Goal: Information Seeking & Learning: Check status

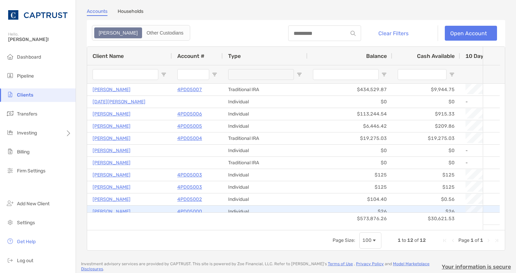
scroll to position [5, 0]
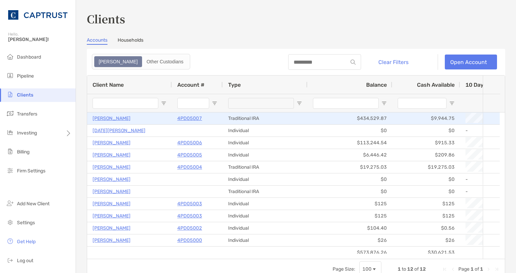
click at [191, 118] on p "4PD05007" at bounding box center [189, 118] width 25 height 8
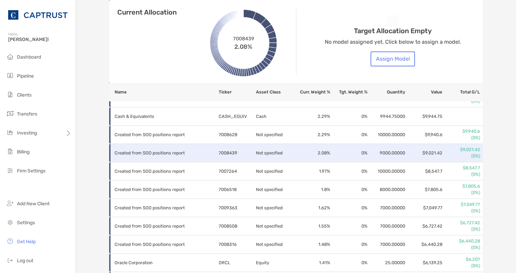
scroll to position [373, 0]
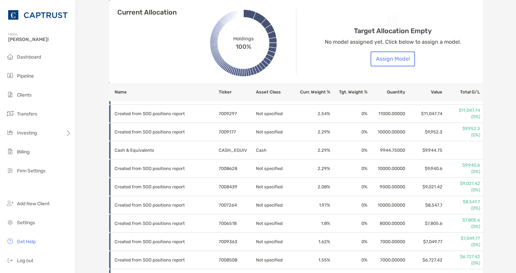
drag, startPoint x: 88, startPoint y: 29, endPoint x: 91, endPoint y: 32, distance: 4.3
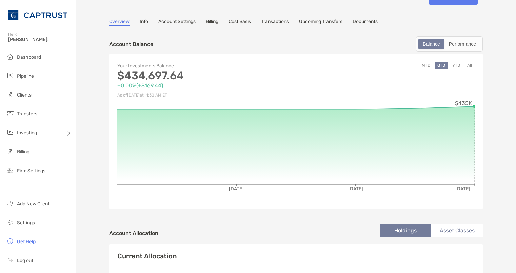
scroll to position [0, 0]
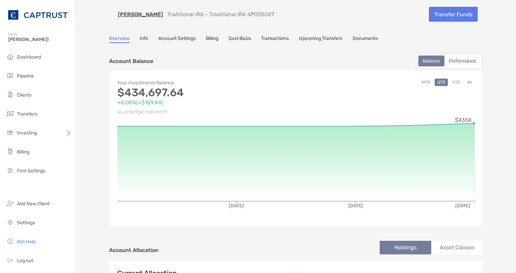
drag, startPoint x: 277, startPoint y: 37, endPoint x: 241, endPoint y: 59, distance: 42.6
click at [241, 59] on div "Account Balance Balance Performance" at bounding box center [296, 61] width 374 height 16
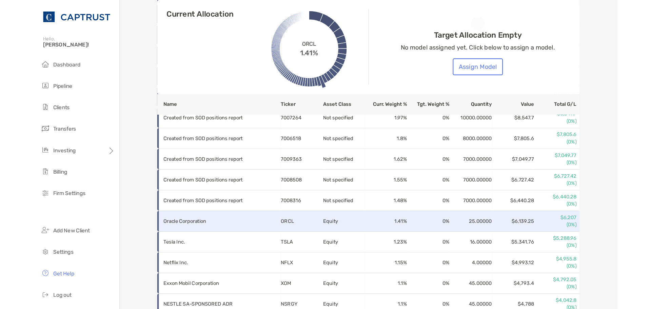
scroll to position [415, 0]
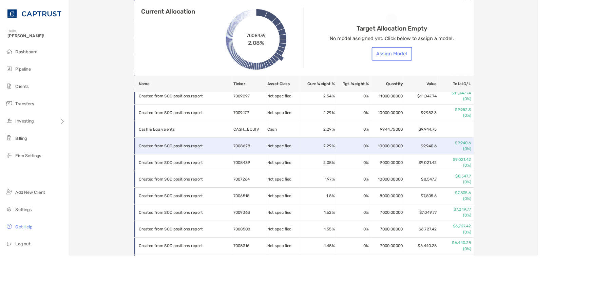
scroll to position [381, 0]
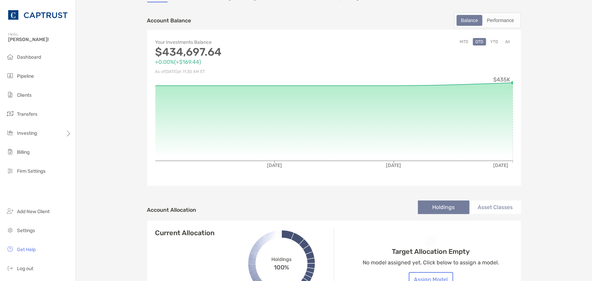
scroll to position [0, 0]
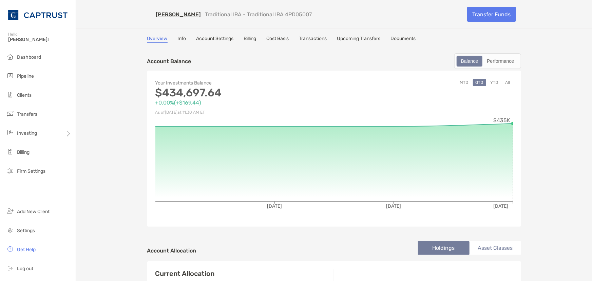
click at [309, 37] on link "Transactions" at bounding box center [313, 39] width 28 height 7
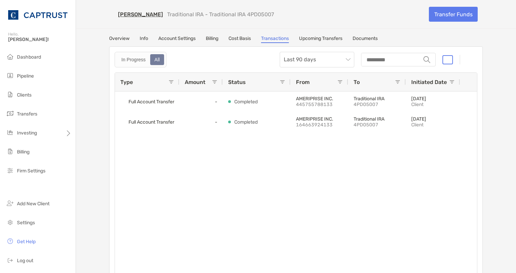
click at [159, 154] on div "Full Account Transfer - Completed AMERIPRISE INC. 445755788133 Traditional IRA …" at bounding box center [296, 185] width 362 height 186
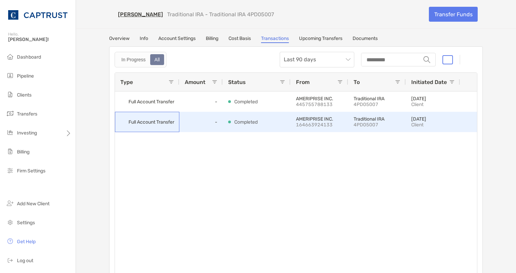
click at [160, 121] on span "Full Account Transfer" at bounding box center [151, 122] width 46 height 11
click at [197, 124] on div "-" at bounding box center [200, 122] width 43 height 20
click at [147, 123] on span "Full Account Transfer" at bounding box center [151, 122] width 46 height 11
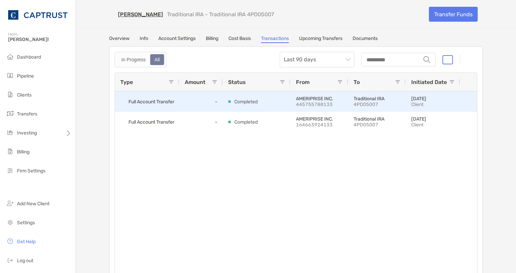
click at [161, 101] on span "Full Account Transfer" at bounding box center [151, 101] width 46 height 11
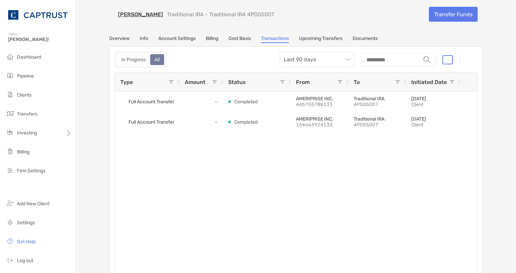
click at [121, 39] on link "Overview" at bounding box center [119, 39] width 20 height 7
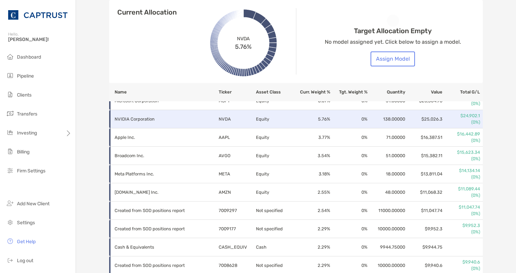
scroll to position [246, 0]
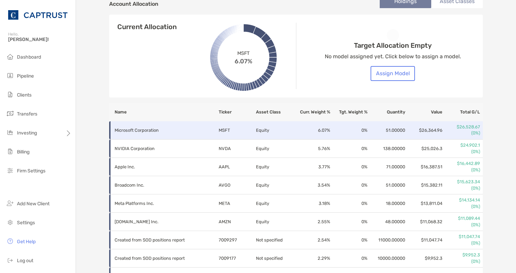
click at [143, 128] on p "Microsoft Corporation" at bounding box center [162, 130] width 95 height 8
click at [465, 128] on p "$26,528.67" at bounding box center [461, 127] width 37 height 6
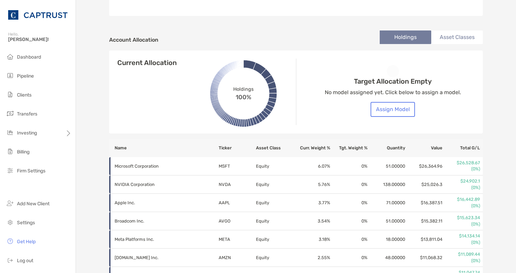
scroll to position [0, 0]
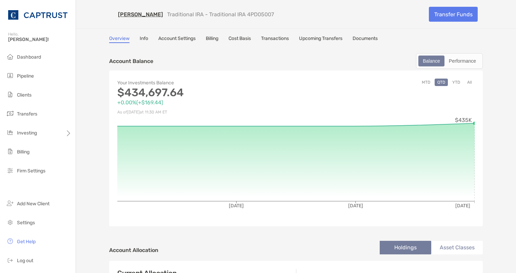
click at [247, 38] on link "Cost Basis" at bounding box center [239, 39] width 22 height 7
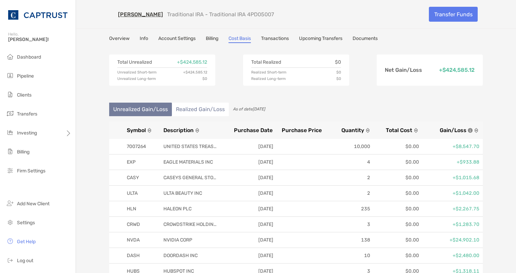
click at [182, 112] on li "Realized Gain/Loss" at bounding box center [200, 110] width 57 height 14
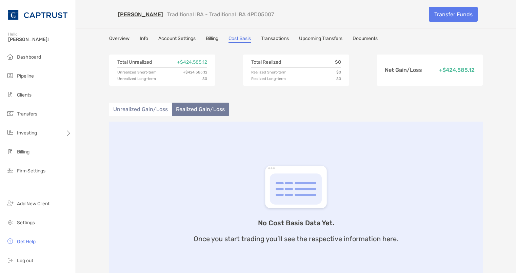
click at [142, 112] on li "Unrealized Gain/Loss" at bounding box center [140, 110] width 63 height 14
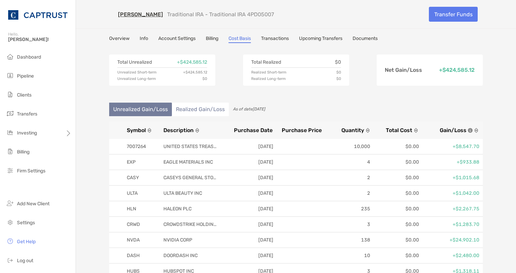
drag, startPoint x: 177, startPoint y: 3, endPoint x: 98, endPoint y: 64, distance: 100.1
drag, startPoint x: 29, startPoint y: 94, endPoint x: 18, endPoint y: 113, distance: 21.9
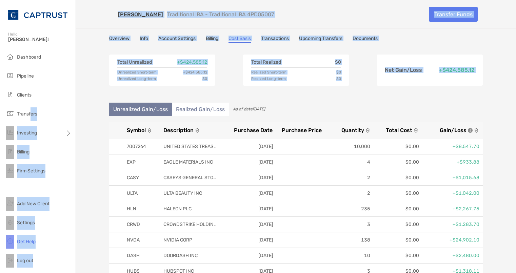
drag, startPoint x: 18, startPoint y: 113, endPoint x: 100, endPoint y: 100, distance: 83.0
click at [100, 100] on div "Account Details Hello, Chelsey! Dashboard Pipeline Clients Transfers Investing …" at bounding box center [258, 136] width 516 height 273
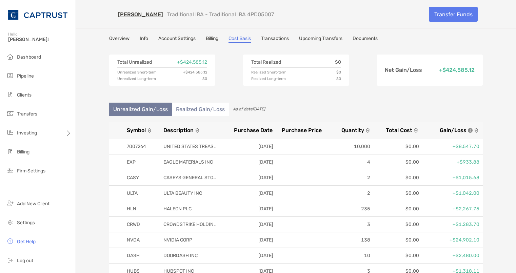
drag, startPoint x: 33, startPoint y: 96, endPoint x: 145, endPoint y: 17, distance: 136.5
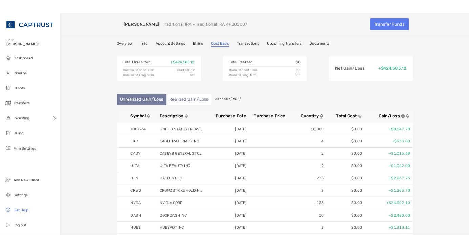
scroll to position [31, 0]
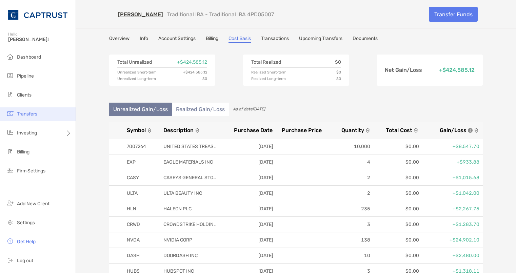
click at [29, 115] on span "Transfers" at bounding box center [27, 114] width 20 height 6
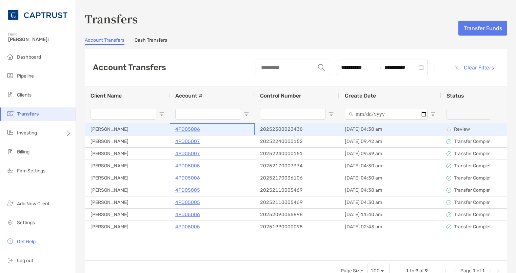
click at [187, 130] on p "4PD05006" at bounding box center [187, 129] width 25 height 8
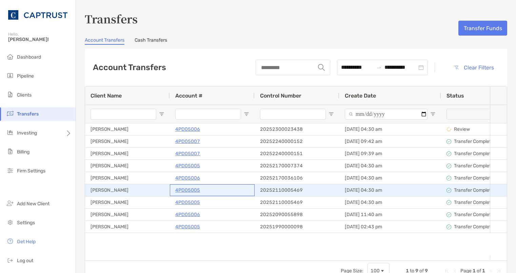
click at [188, 188] on p "4PD05005" at bounding box center [187, 190] width 25 height 8
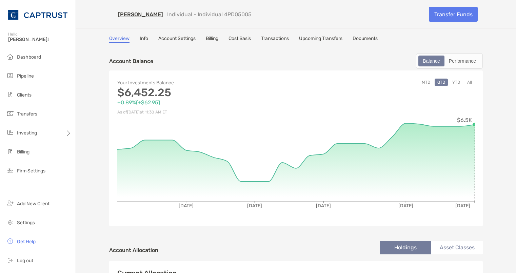
click at [277, 39] on link "Transactions" at bounding box center [275, 39] width 28 height 7
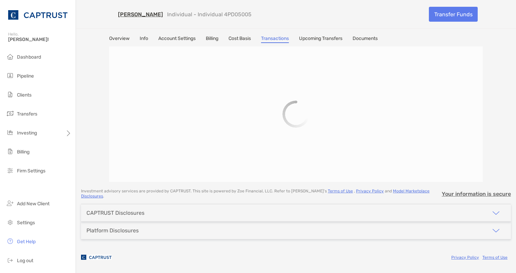
click at [244, 41] on link "Cost Basis" at bounding box center [239, 39] width 22 height 7
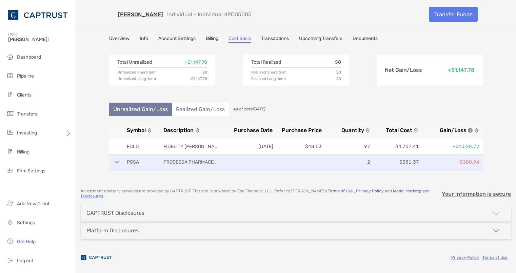
click at [115, 165] on div "PCSA PROCESSA PHARMACEUTICALS INC 2 $381.37 -$380.94" at bounding box center [296, 163] width 374 height 16
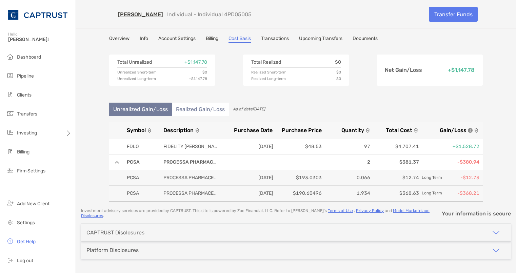
click at [189, 109] on li "Realized Gain/Loss" at bounding box center [200, 110] width 57 height 14
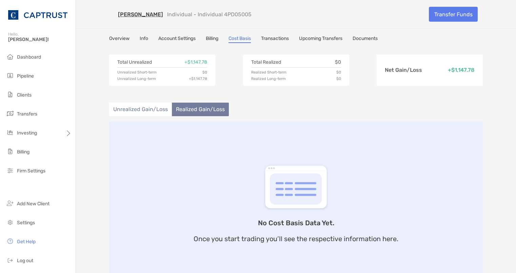
click at [151, 109] on li "Unrealized Gain/Loss" at bounding box center [140, 110] width 63 height 14
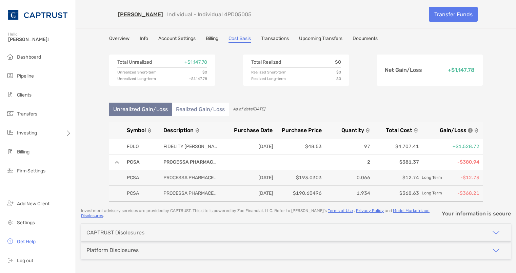
click at [198, 109] on li "Realized Gain/Loss" at bounding box center [200, 110] width 57 height 14
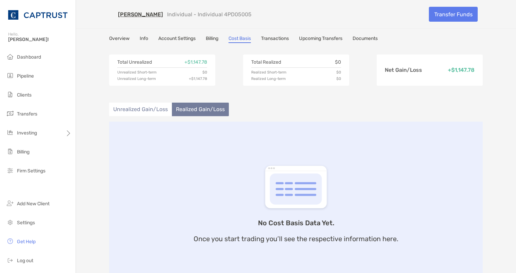
click at [149, 113] on li "Unrealized Gain/Loss" at bounding box center [140, 110] width 63 height 14
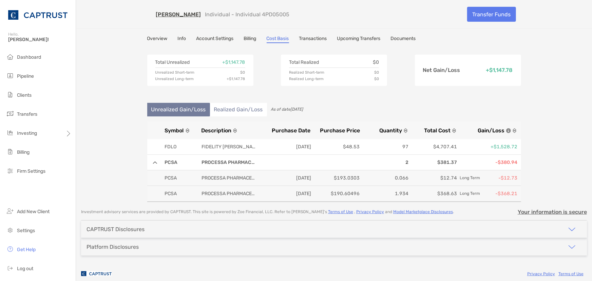
click at [310, 37] on link "Transactions" at bounding box center [313, 39] width 28 height 7
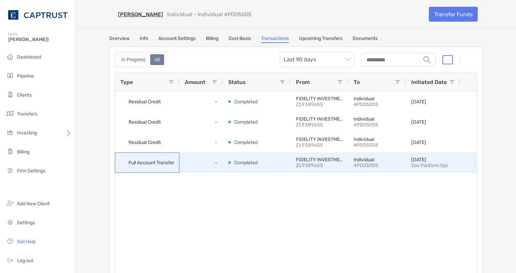
click at [160, 162] on span "Full Account Transfer" at bounding box center [151, 162] width 46 height 11
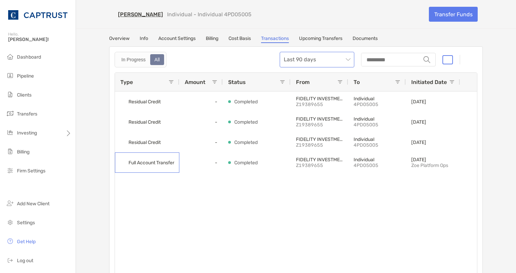
click at [329, 63] on span "Last 90 days" at bounding box center [317, 59] width 66 height 15
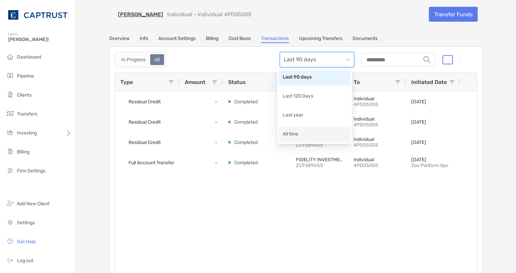
click at [312, 134] on div "All time" at bounding box center [315, 135] width 64 height 8
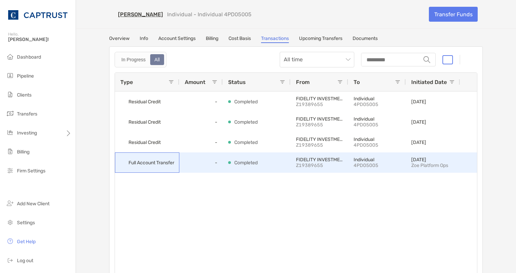
click at [156, 166] on span "Full Account Transfer" at bounding box center [151, 162] width 46 height 11
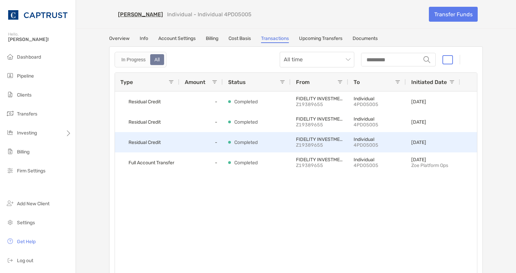
click at [162, 148] on div "Residual Credit" at bounding box center [147, 142] width 64 height 20
click at [212, 142] on div "-" at bounding box center [200, 142] width 43 height 20
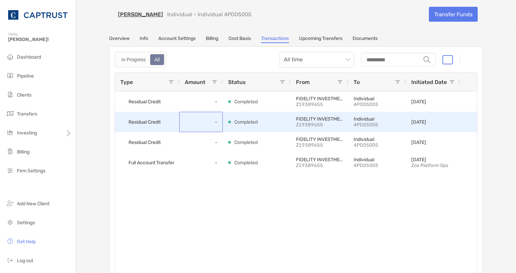
click at [198, 131] on div "-" at bounding box center [200, 122] width 43 height 20
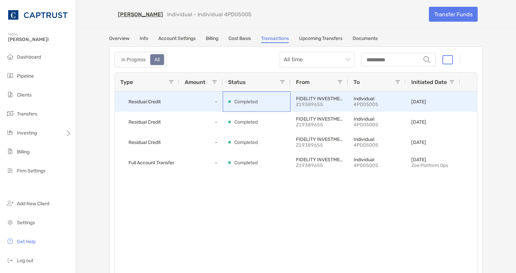
click at [246, 98] on p "Completed" at bounding box center [245, 102] width 23 height 8
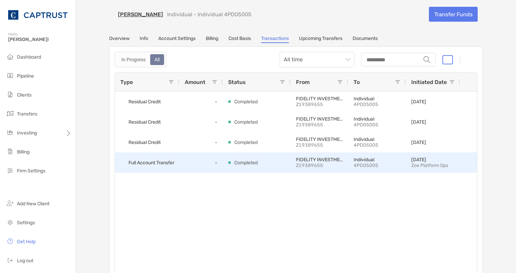
click at [144, 166] on span "Full Account Transfer" at bounding box center [151, 162] width 46 height 11
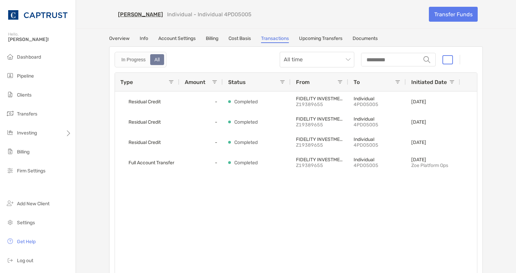
click at [117, 37] on link "Overview" at bounding box center [119, 39] width 20 height 7
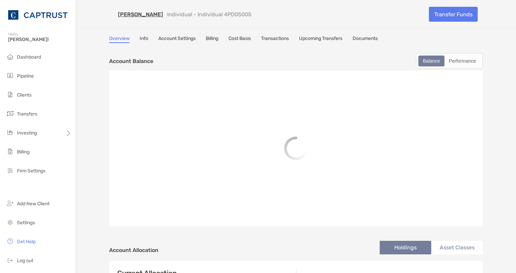
click at [235, 40] on link "Cost Basis" at bounding box center [239, 39] width 22 height 7
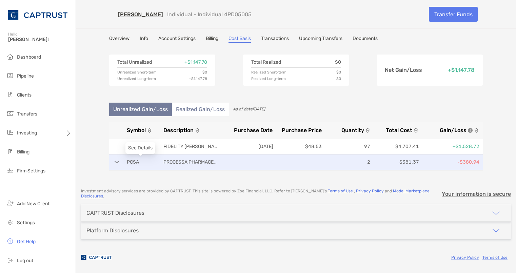
click at [121, 163] on div "PCSA PROCESSA PHARMACEUTICALS INC 2 $381.37 -$380.94" at bounding box center [296, 163] width 374 height 16
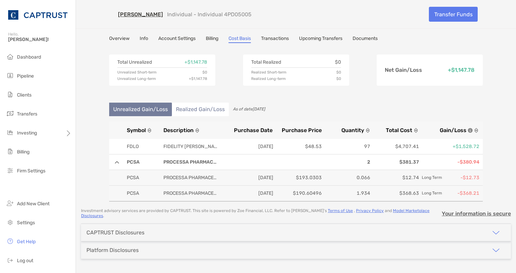
click at [119, 39] on link "Overview" at bounding box center [119, 39] width 20 height 7
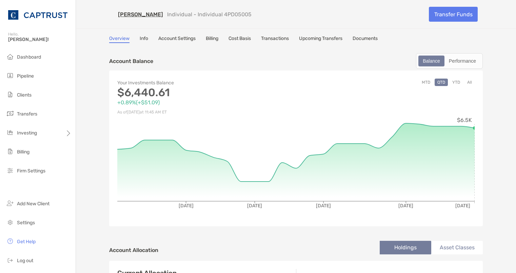
click at [236, 38] on link "Cost Basis" at bounding box center [239, 39] width 22 height 7
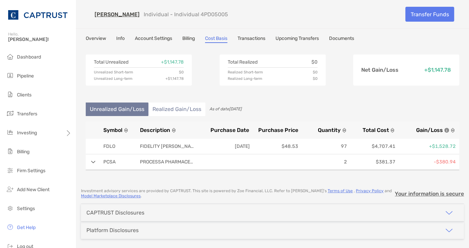
drag, startPoint x: 99, startPoint y: 180, endPoint x: 111, endPoint y: 180, distance: 12.2
click at [99, 180] on div "Total Unrealized + $1,147.78 Unrealized Short-term $0 Unrealized Long-term + $1…" at bounding box center [273, 114] width 374 height 136
click at [131, 88] on div "Total Unrealized + $1,147.78 Unrealized Short-term $0 Unrealized Long-term + $1…" at bounding box center [273, 69] width 374 height 47
drag, startPoint x: 140, startPoint y: 28, endPoint x: 143, endPoint y: 25, distance: 4.1
click at [141, 27] on div "Albert Yung Individual - Individual 4PD05005 Transfer Funds" at bounding box center [272, 14] width 387 height 28
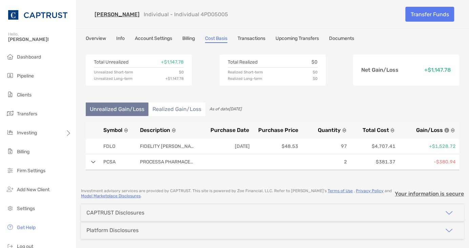
click at [152, 49] on div "Total Unrealized + $1,147.78 Unrealized Short-term $0 Unrealized Long-term + $1…" at bounding box center [273, 69] width 374 height 47
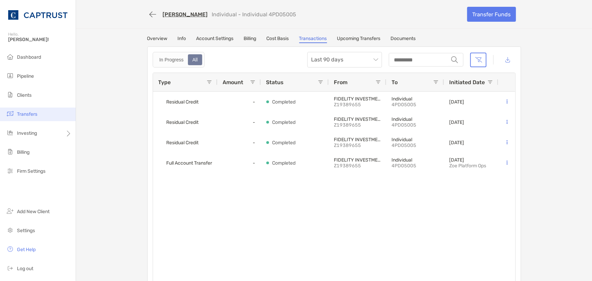
click at [24, 110] on li "Transfers" at bounding box center [38, 114] width 76 height 14
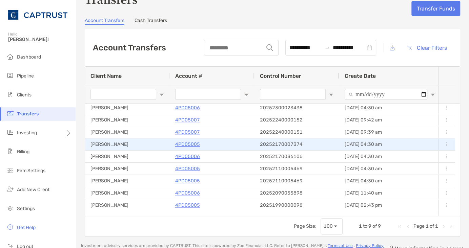
scroll to position [31, 0]
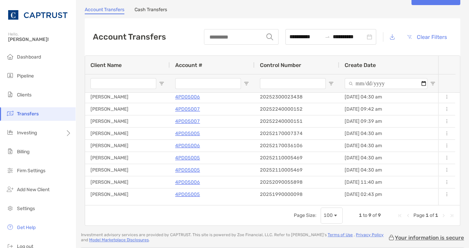
click at [166, 41] on div "**********" at bounding box center [273, 36] width 376 height 37
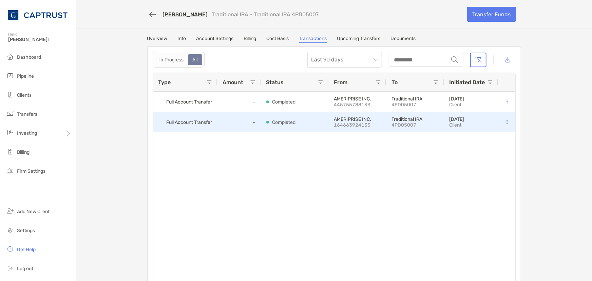
click at [184, 122] on span "Full Account Transfer" at bounding box center [189, 122] width 46 height 11
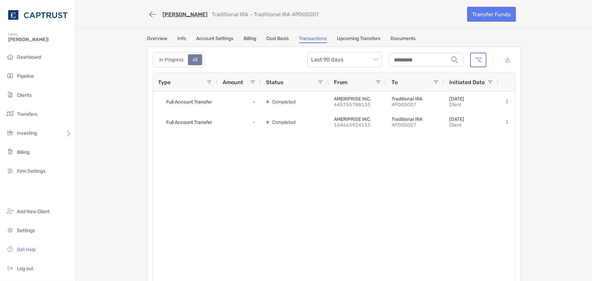
click at [542, 130] on div "Michael Bartolillo Traditional IRA - Traditional IRA 4PD05007 Transfer Funds Ov…" at bounding box center [334, 145] width 516 height 291
click at [156, 39] on link "Overview" at bounding box center [157, 39] width 20 height 7
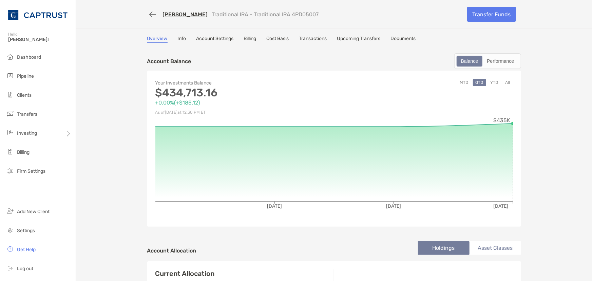
click at [315, 42] on link "Transactions" at bounding box center [313, 39] width 28 height 7
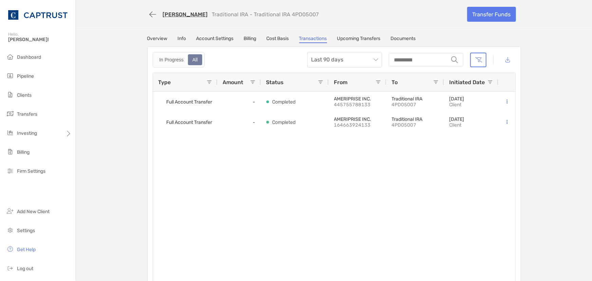
click at [367, 39] on link "Upcoming Transfers" at bounding box center [358, 39] width 43 height 7
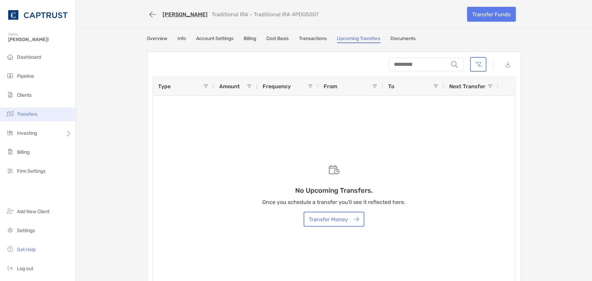
click at [26, 119] on li "Transfers" at bounding box center [38, 114] width 76 height 14
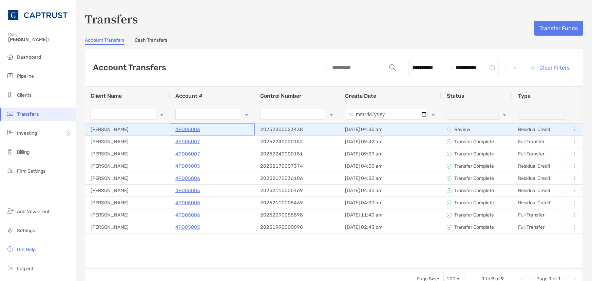
click at [185, 128] on p "4PD05006" at bounding box center [187, 129] width 25 height 8
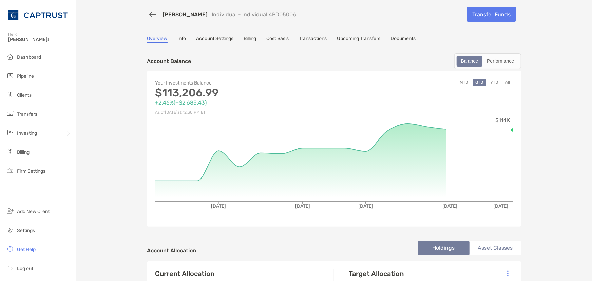
click at [353, 37] on link "Upcoming Transfers" at bounding box center [358, 39] width 43 height 7
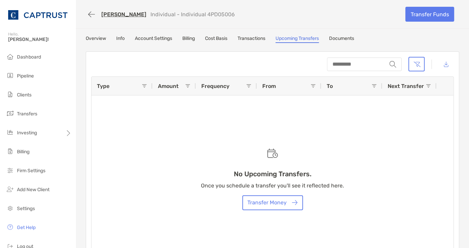
drag, startPoint x: 148, startPoint y: 113, endPoint x: 159, endPoint y: 107, distance: 12.3
click at [148, 113] on div "No Upcoming Transfers. Once you schedule a transfer you'll see it reflected her…" at bounding box center [273, 167] width 362 height 180
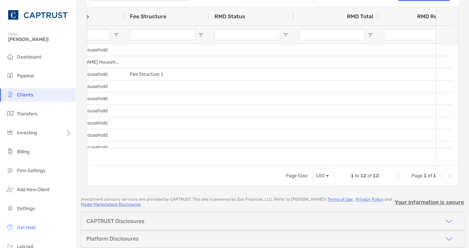
drag, startPoint x: 150, startPoint y: 193, endPoint x: 240, endPoint y: 172, distance: 92.9
click at [152, 193] on div "Clients Accounts Households Zoe Other Custodians Clear Filters Open Account 1 t…" at bounding box center [272, 124] width 393 height 248
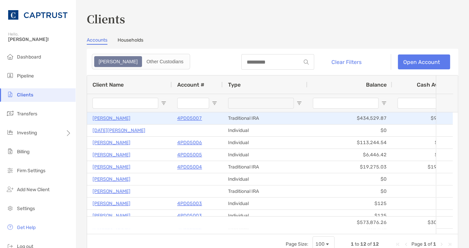
click at [119, 117] on p "[PERSON_NAME]" at bounding box center [112, 118] width 38 height 8
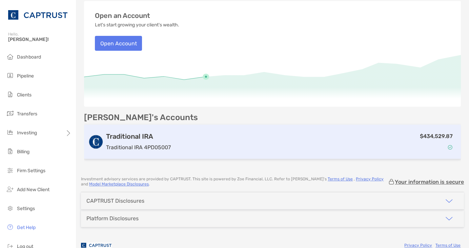
scroll to position [86, 0]
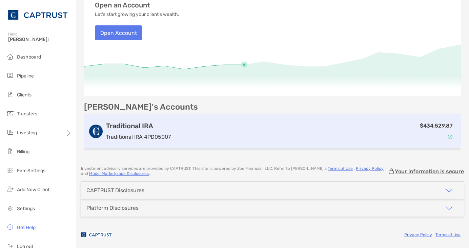
click at [130, 120] on div "Traditional IRA Traditional IRA 4PD05007 $434,529.87" at bounding box center [272, 131] width 377 height 35
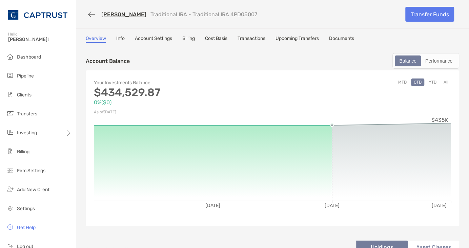
click at [222, 38] on link "Cost Basis" at bounding box center [216, 39] width 22 height 7
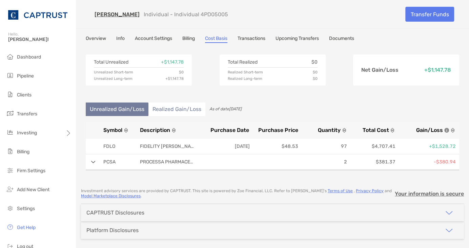
drag, startPoint x: 86, startPoint y: 246, endPoint x: 94, endPoint y: 213, distance: 34.2
click at [86, 246] on div "Investment advisory services are provided by CAPTRUST . This site is powered by…" at bounding box center [272, 227] width 393 height 76
drag, startPoint x: 445, startPoint y: 99, endPoint x: 432, endPoint y: 97, distance: 13.3
click at [445, 99] on div "Total Unrealized + $1,147.78 Unrealized Short-term $0 Unrealized Long-term + $1…" at bounding box center [273, 114] width 374 height 136
